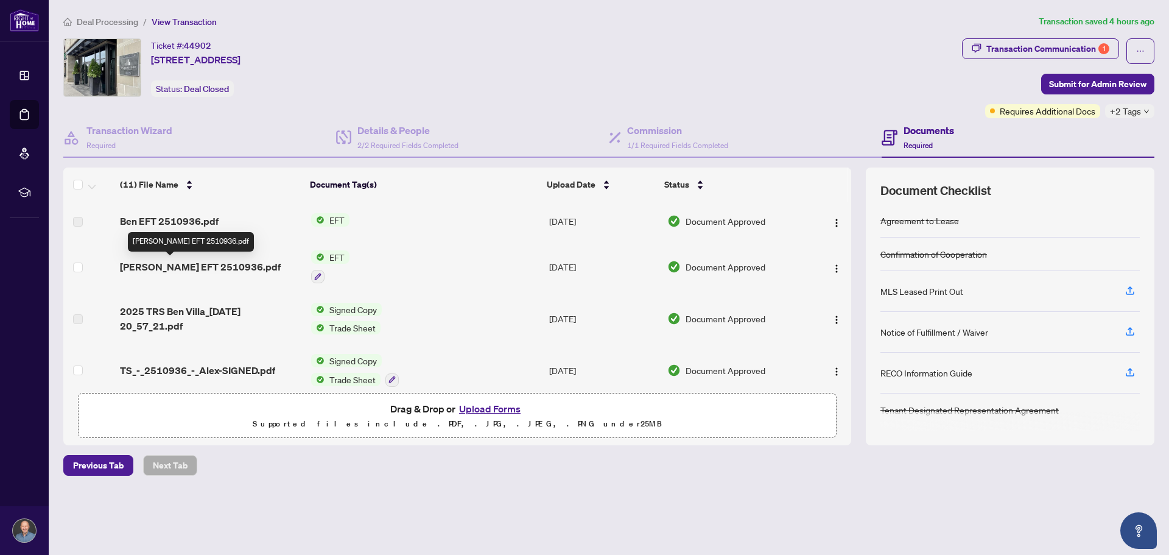
click at [192, 272] on span "Alex EFT 2510936.pdf" at bounding box center [200, 266] width 161 height 15
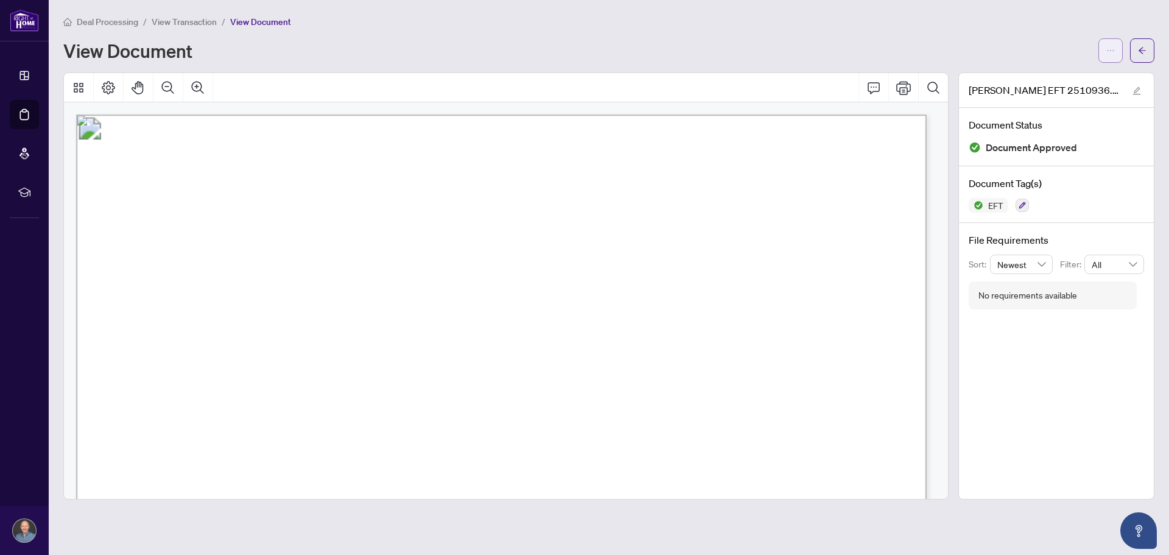
click at [1113, 46] on icon "ellipsis" at bounding box center [1110, 50] width 9 height 9
click at [1035, 74] on span "Download" at bounding box center [1067, 76] width 93 height 13
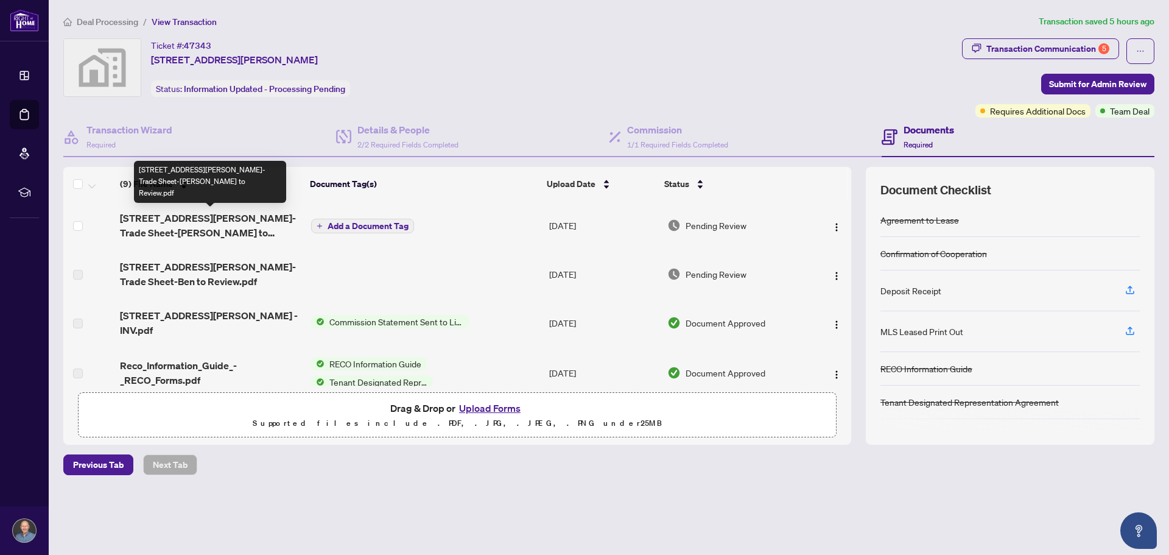
click at [207, 214] on span "[STREET_ADDRESS][PERSON_NAME]- Trade Sheet-[PERSON_NAME] to Review.pdf" at bounding box center [210, 225] width 181 height 29
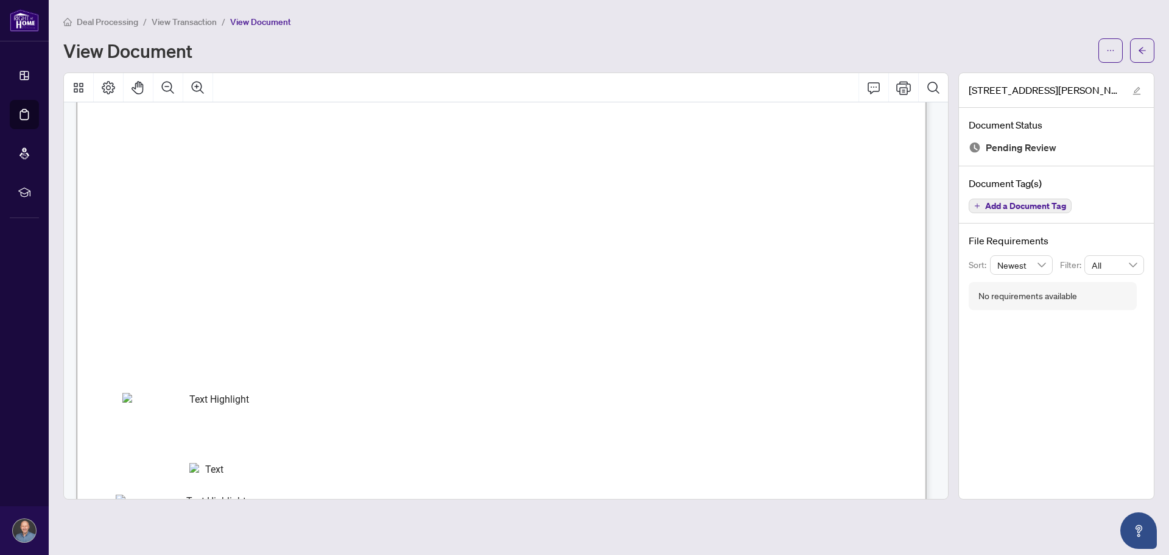
scroll to position [122, 0]
drag, startPoint x: 755, startPoint y: 33, endPoint x: 749, endPoint y: 28, distance: 8.2
click at [751, 33] on div "Deal Processing / View Transaction / View Document View Document" at bounding box center [608, 39] width 1091 height 48
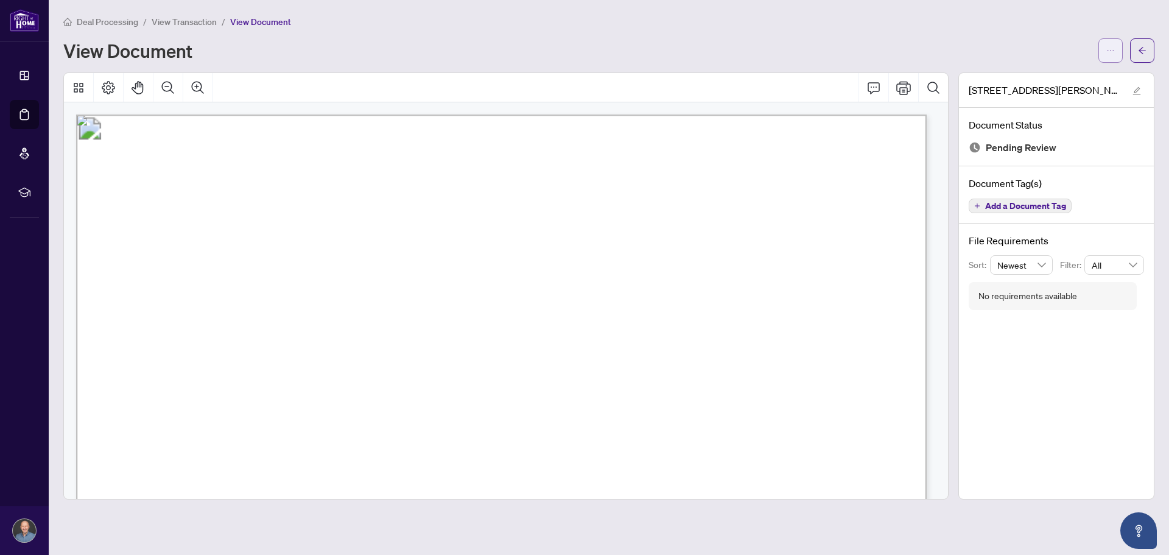
click at [1111, 59] on span "button" at bounding box center [1110, 50] width 9 height 19
click at [1035, 77] on span "Download" at bounding box center [1067, 76] width 93 height 13
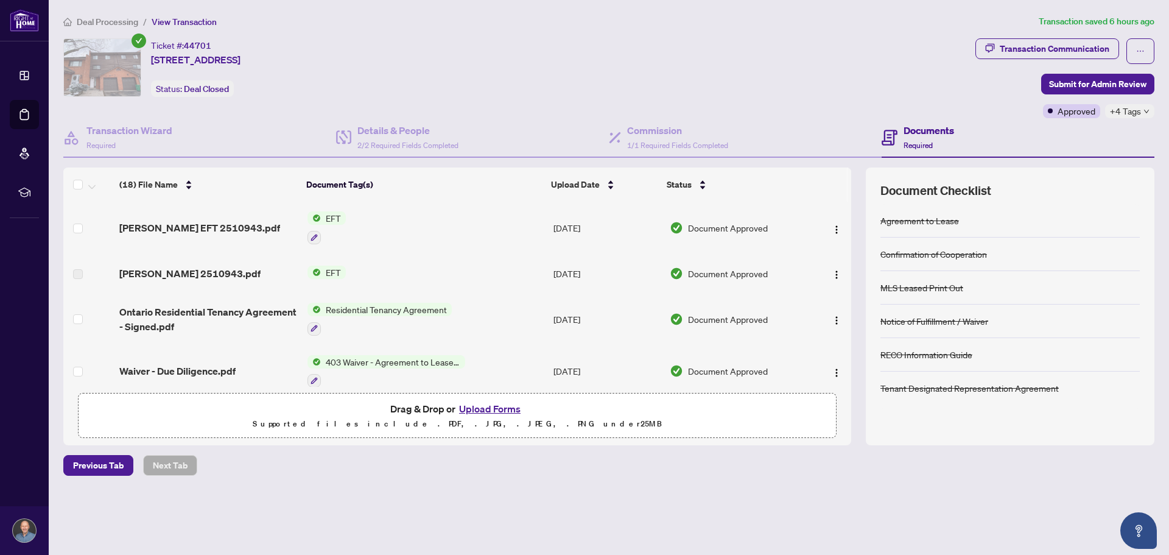
click at [169, 221] on span "[PERSON_NAME] EFT 2510943.pdf" at bounding box center [199, 227] width 161 height 15
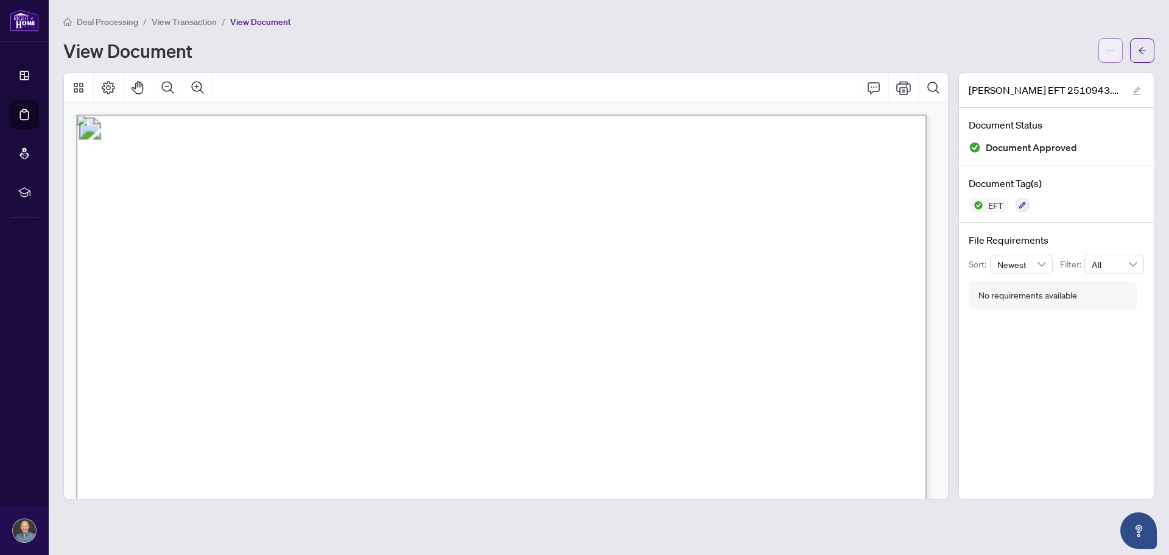
click at [1106, 47] on icon "ellipsis" at bounding box center [1110, 50] width 9 height 9
click at [1063, 74] on span "Download" at bounding box center [1067, 76] width 93 height 13
